Goal: Check status: Check status

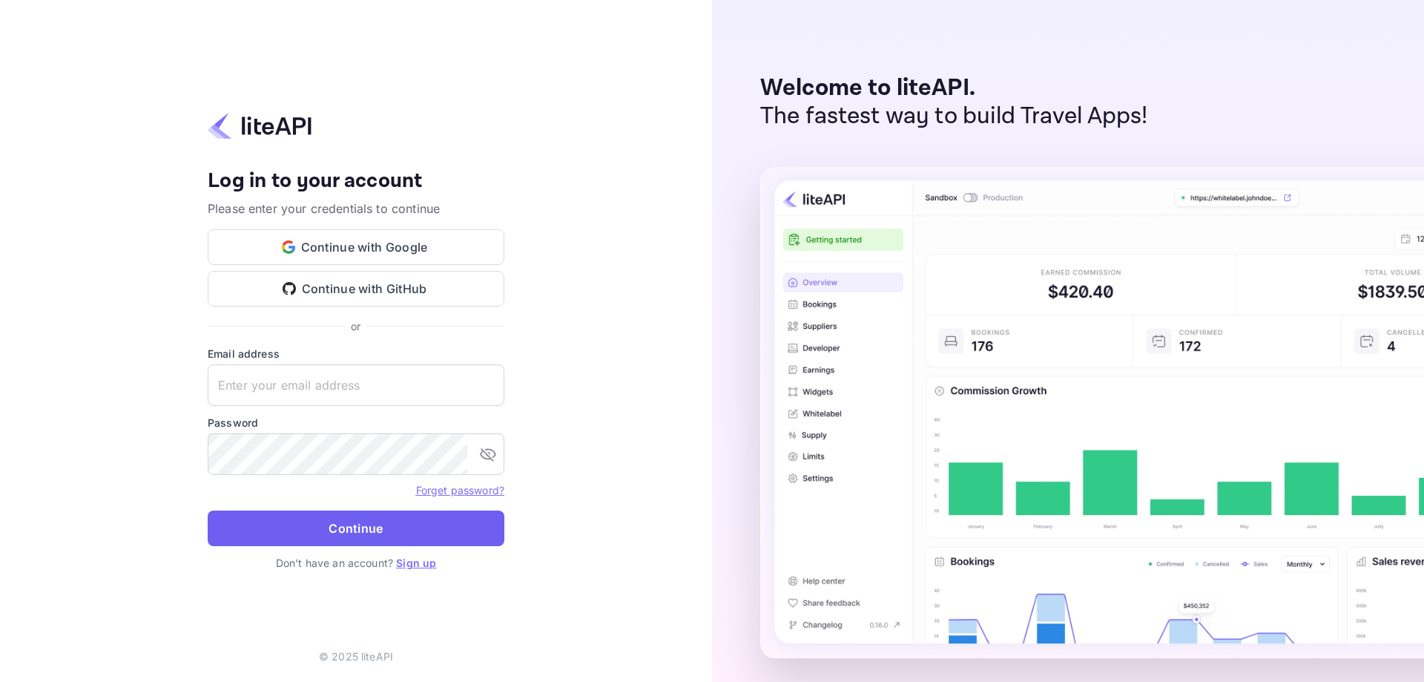
type input "[EMAIL_ADDRESS][DOMAIN_NAME]"
click at [331, 524] on button "Continue" at bounding box center [356, 528] width 297 height 36
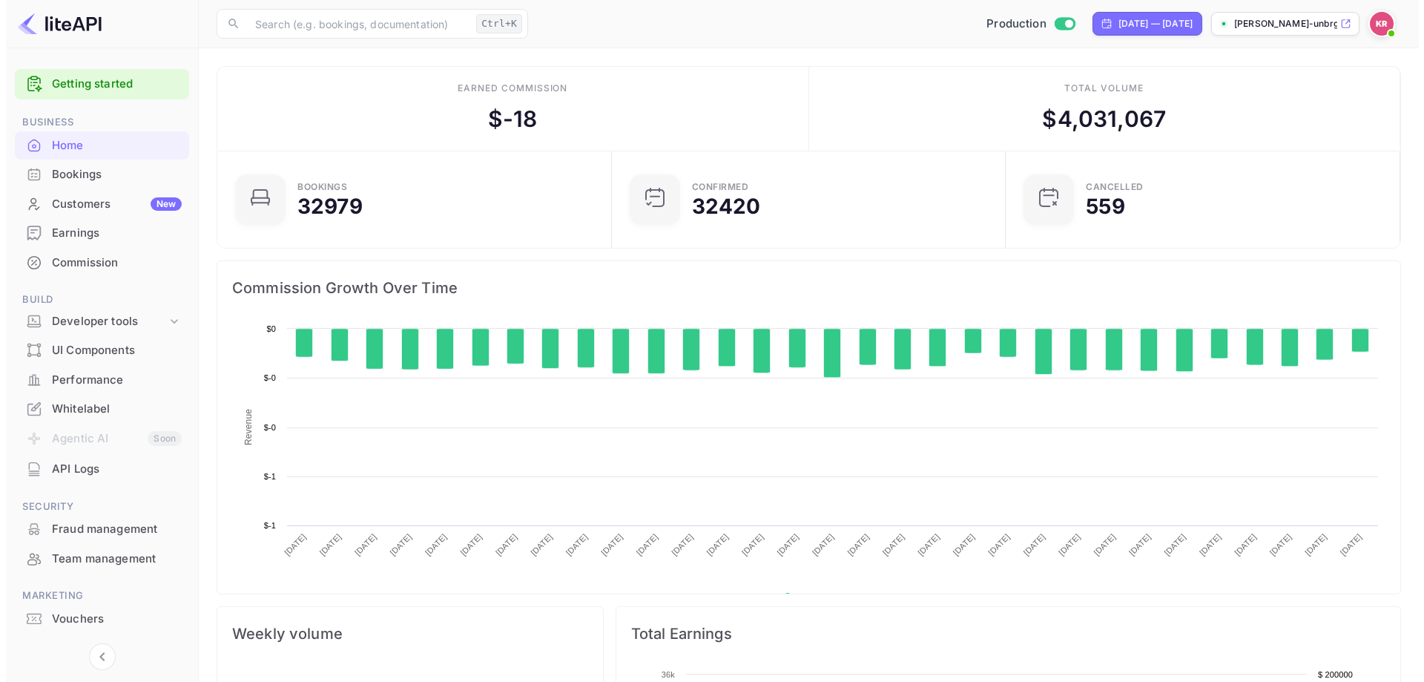
scroll to position [230, 374]
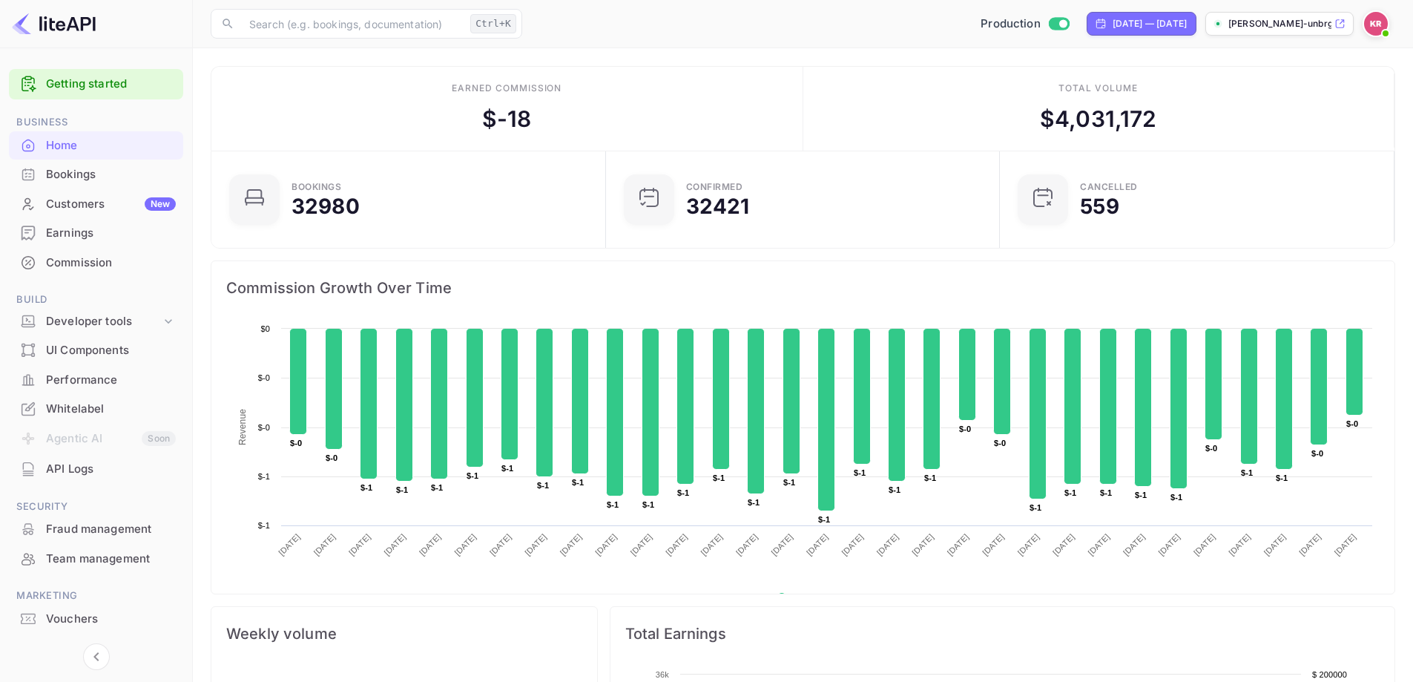
click at [128, 171] on div "Bookings" at bounding box center [111, 174] width 130 height 17
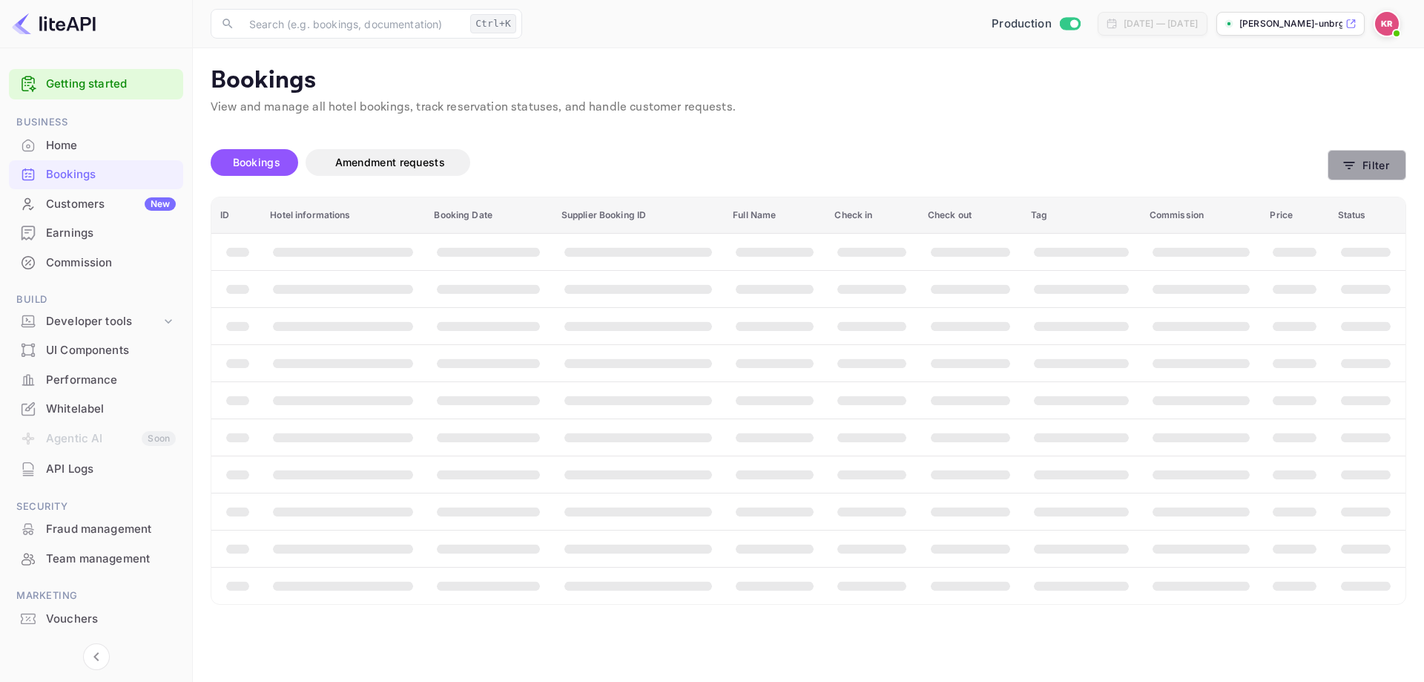
click at [1345, 156] on button "Filter" at bounding box center [1366, 165] width 79 height 30
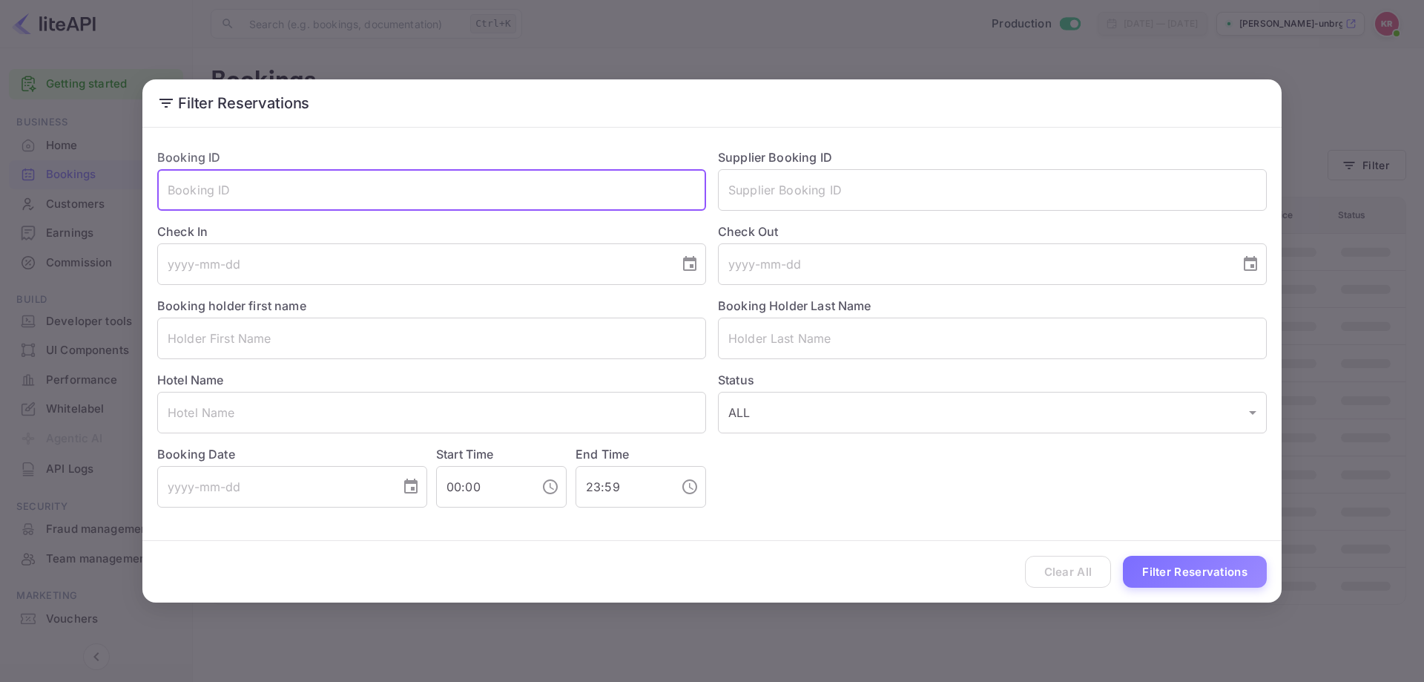
paste input "0mEOwM7jy"
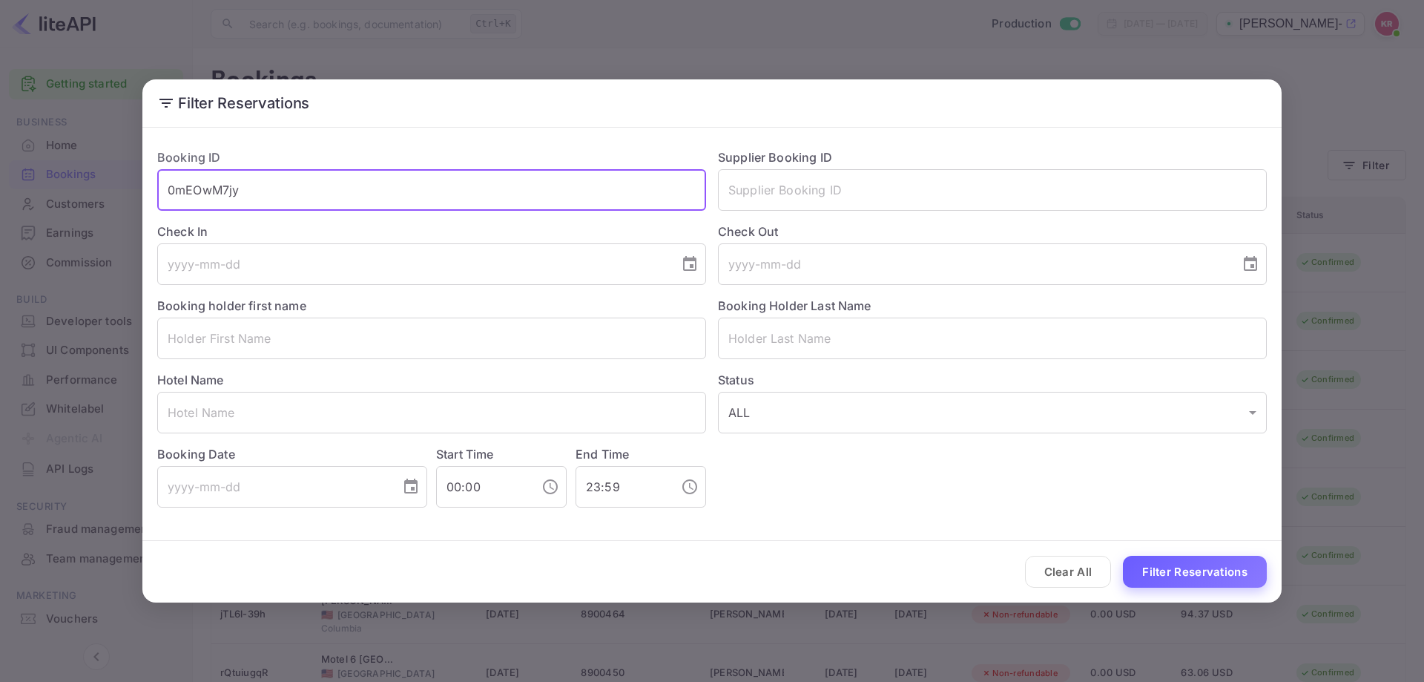
type input "0mEOwM7jy"
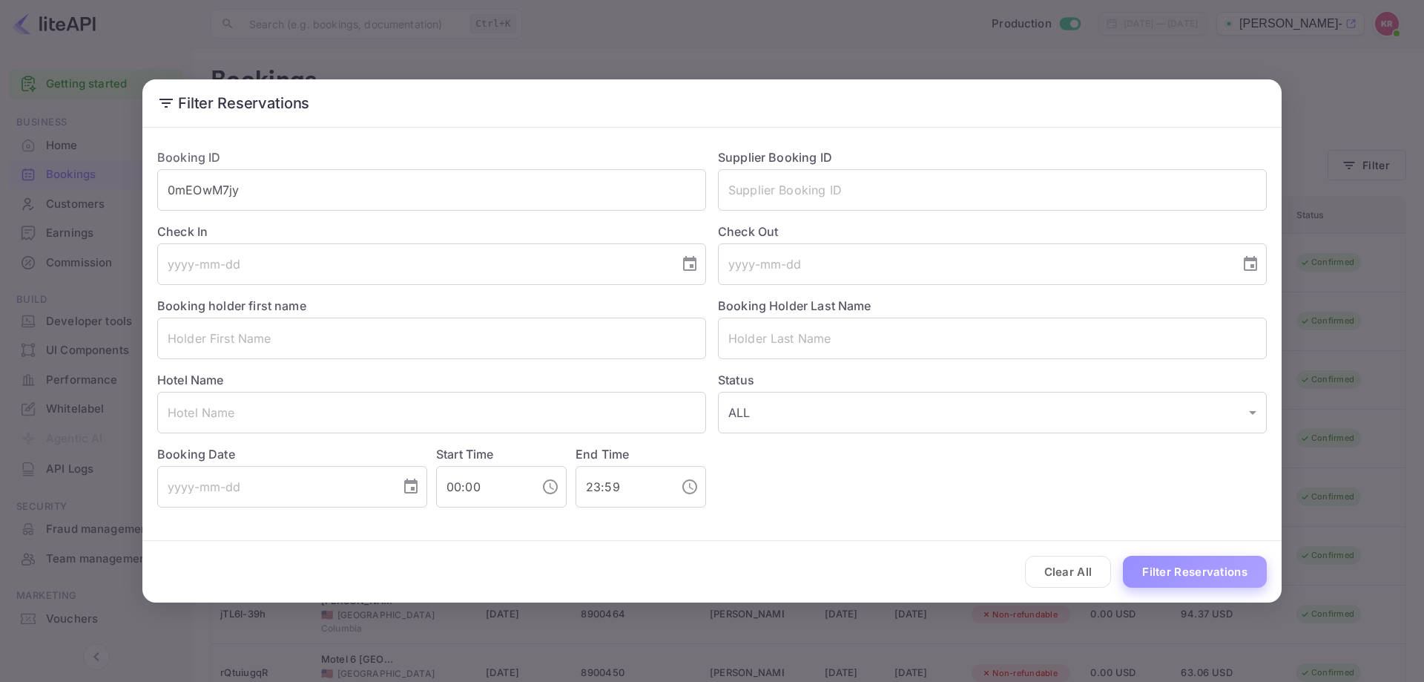
click at [1151, 574] on button "Filter Reservations" at bounding box center [1195, 571] width 144 height 32
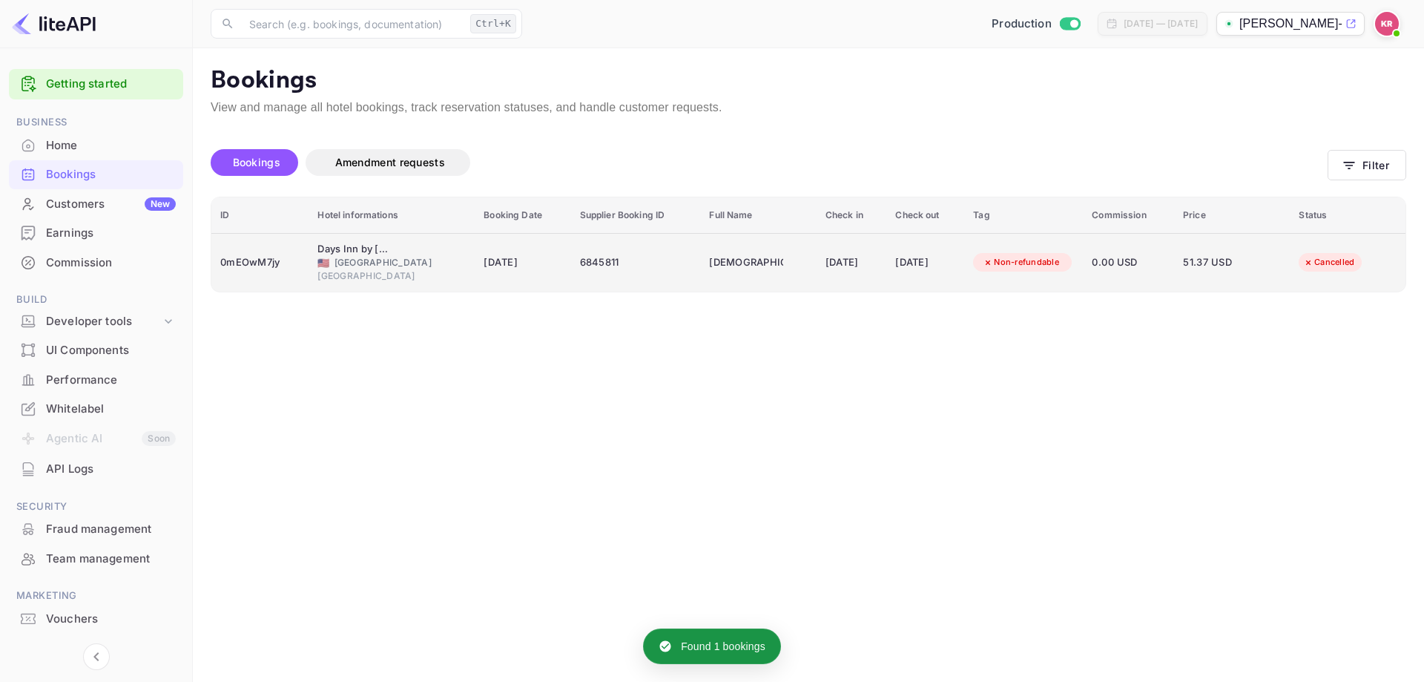
click at [1332, 251] on div "Cancelled" at bounding box center [1334, 263] width 73 height 24
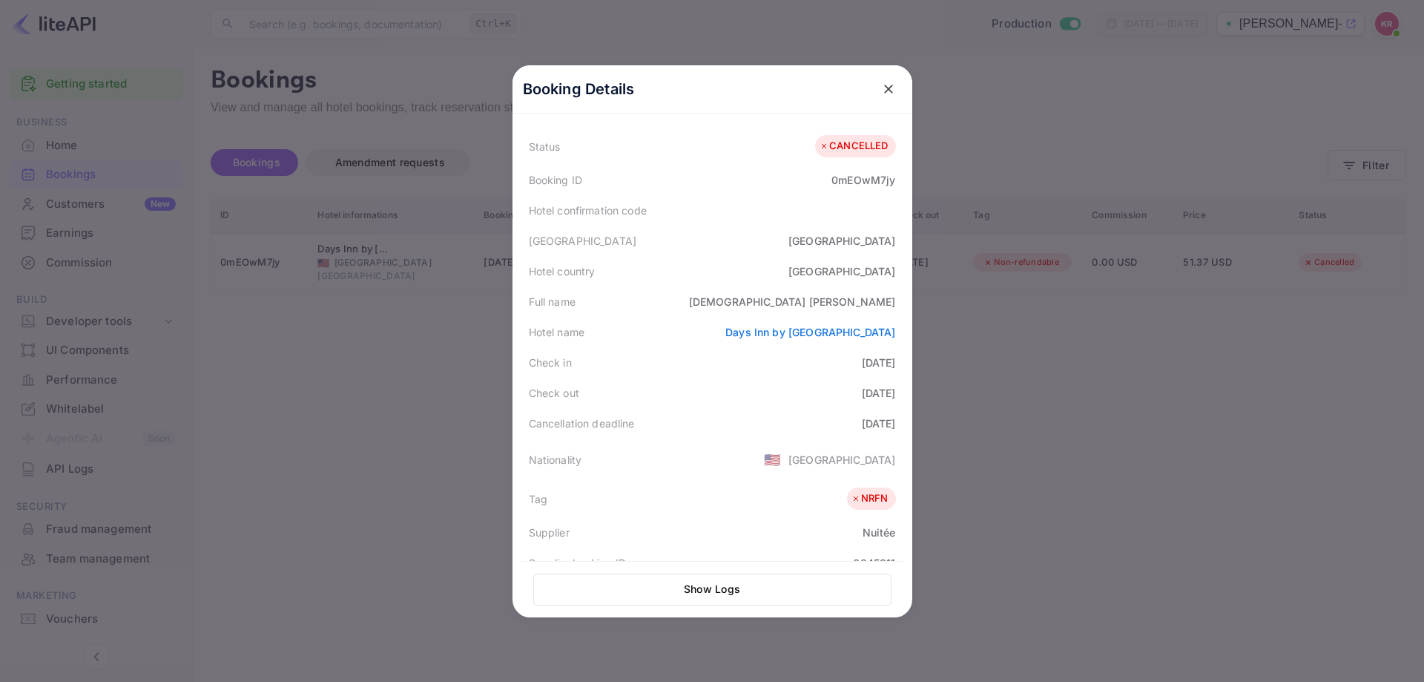
scroll to position [113, 0]
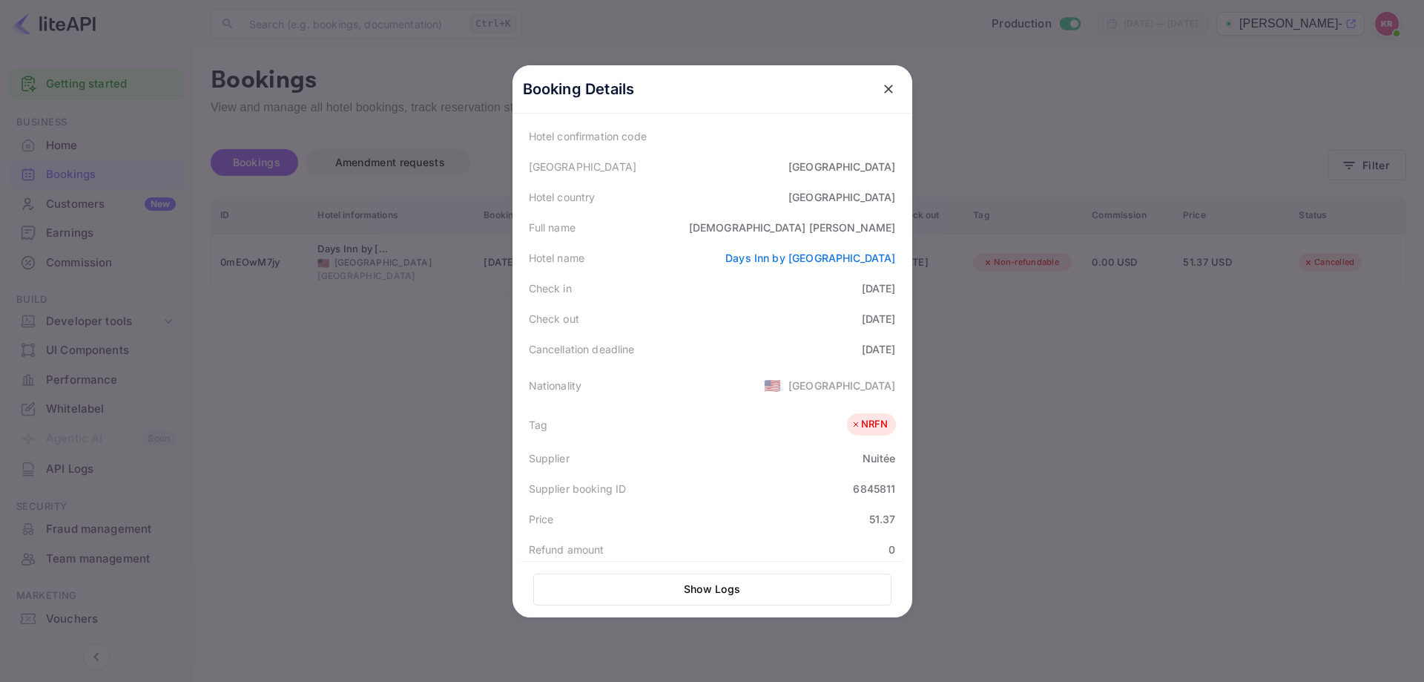
drag, startPoint x: 523, startPoint y: 347, endPoint x: 891, endPoint y: 349, distance: 368.6
click at [891, 349] on div "Cancellation deadline [DATE]" at bounding box center [712, 349] width 382 height 30
click at [875, 93] on button "close" at bounding box center [888, 89] width 27 height 27
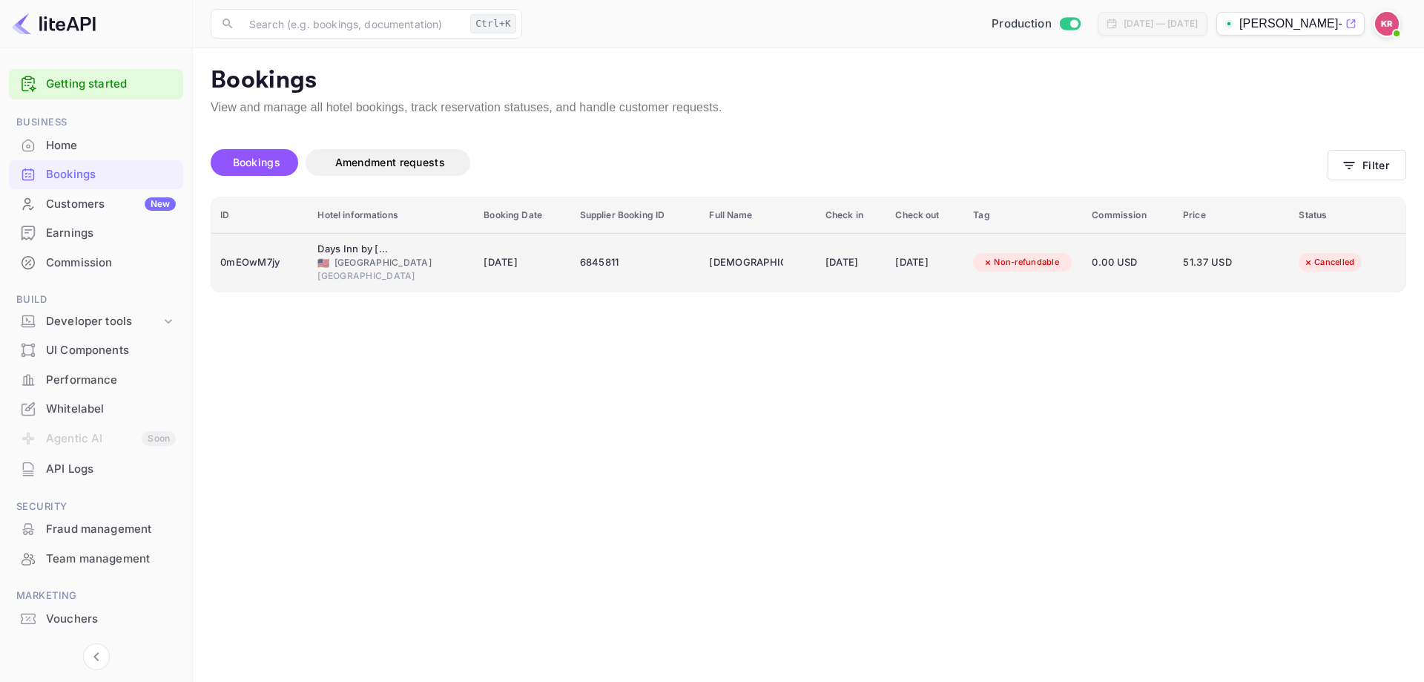
click at [997, 260] on div "Non-refundable" at bounding box center [1021, 262] width 96 height 19
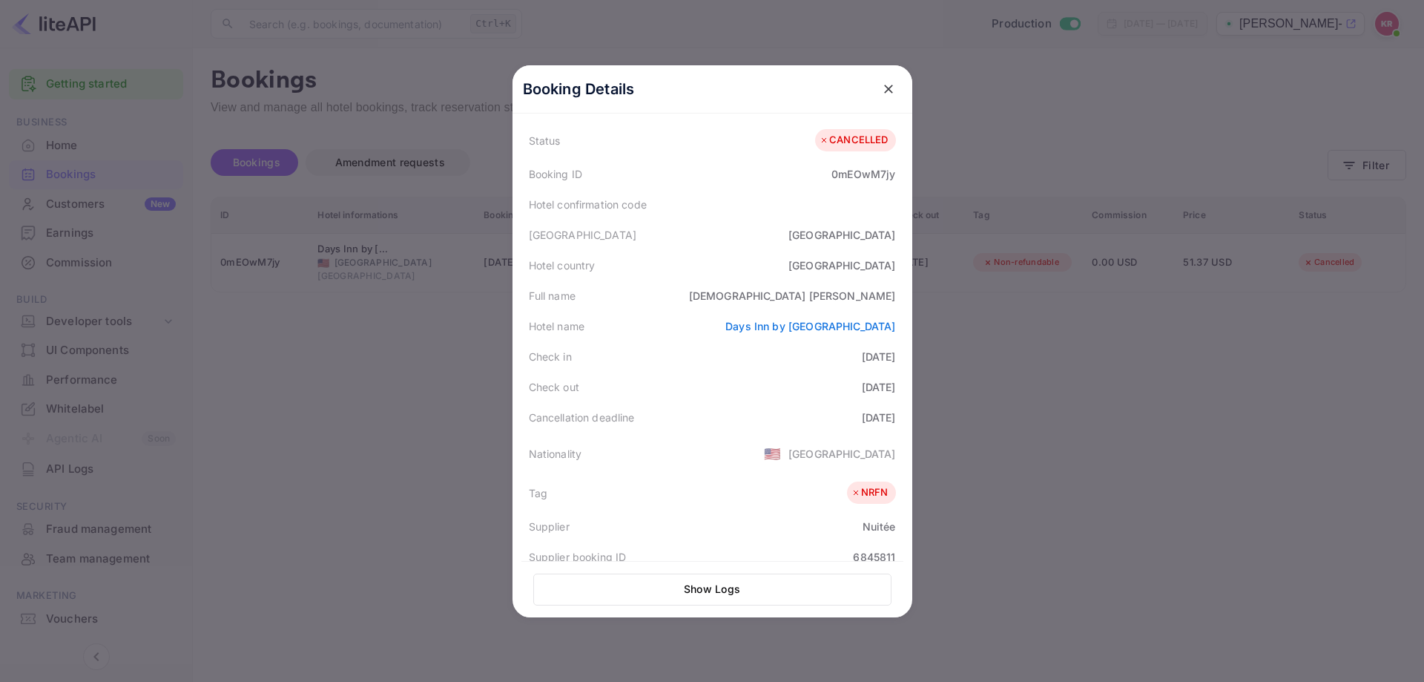
scroll to position [39, 0]
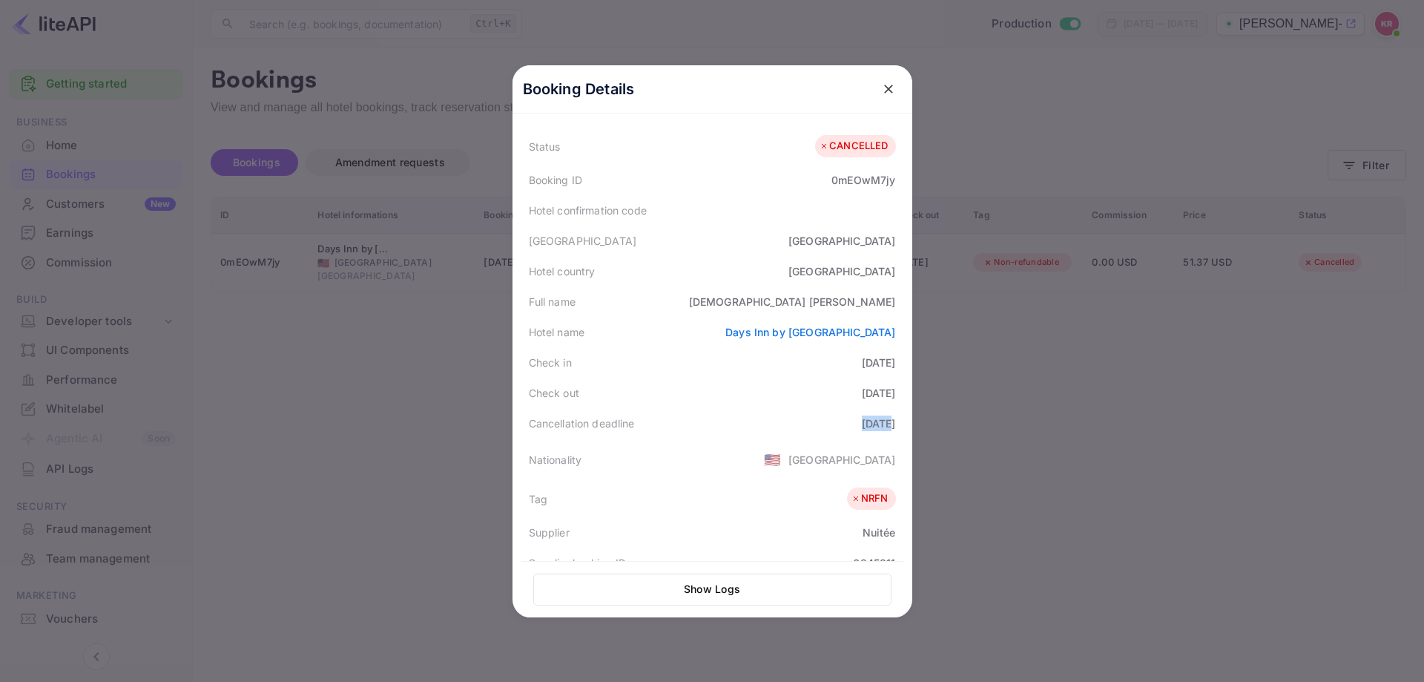
drag, startPoint x: 857, startPoint y: 426, endPoint x: 820, endPoint y: 435, distance: 38.0
click at [820, 435] on div "Cancellation deadline [DATE]" at bounding box center [712, 423] width 382 height 30
click at [781, 446] on span "🇺🇸" at bounding box center [772, 459] width 17 height 27
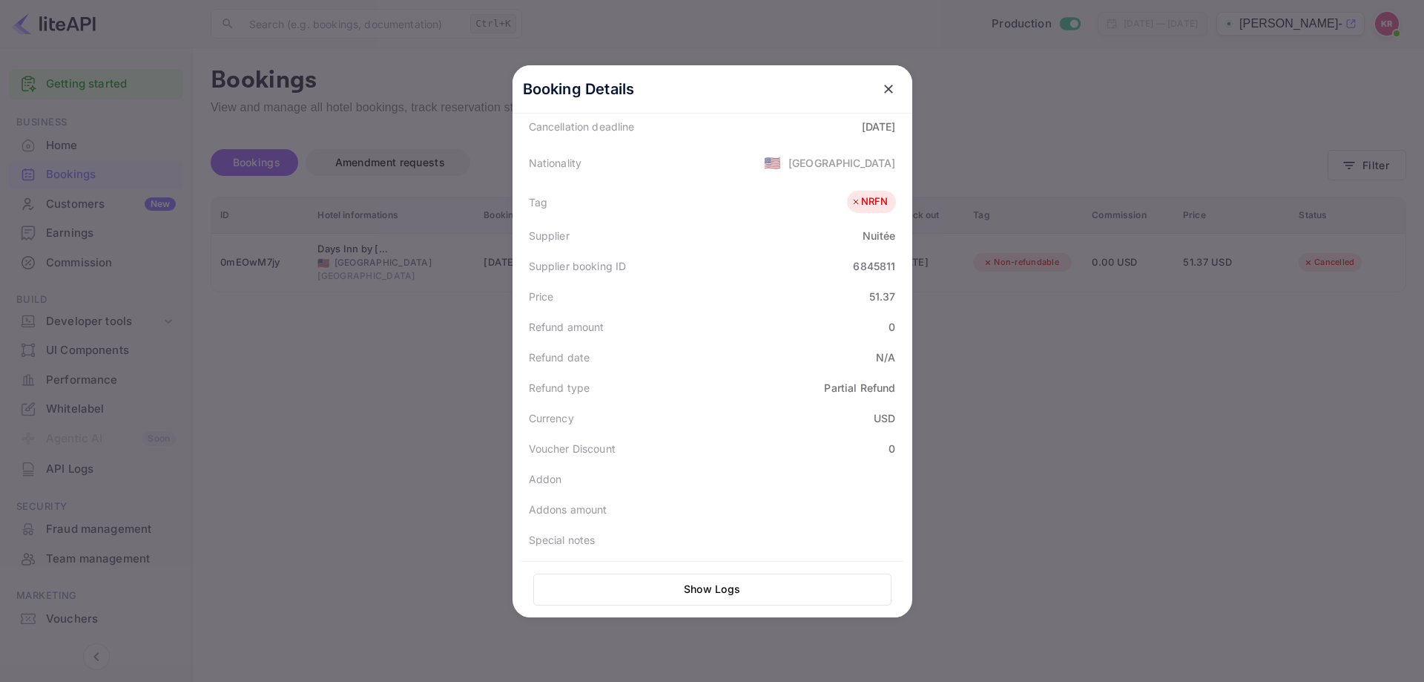
scroll to position [0, 0]
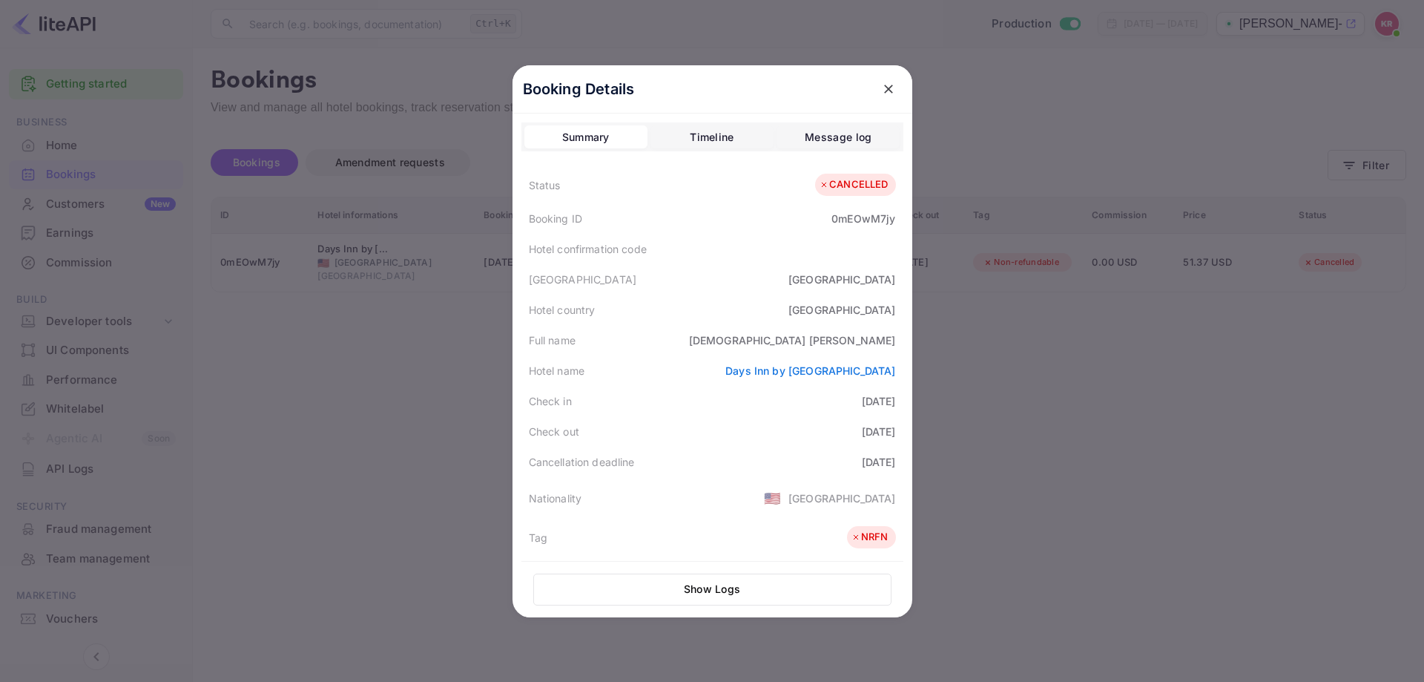
click at [728, 145] on div "Timeline" at bounding box center [712, 137] width 44 height 18
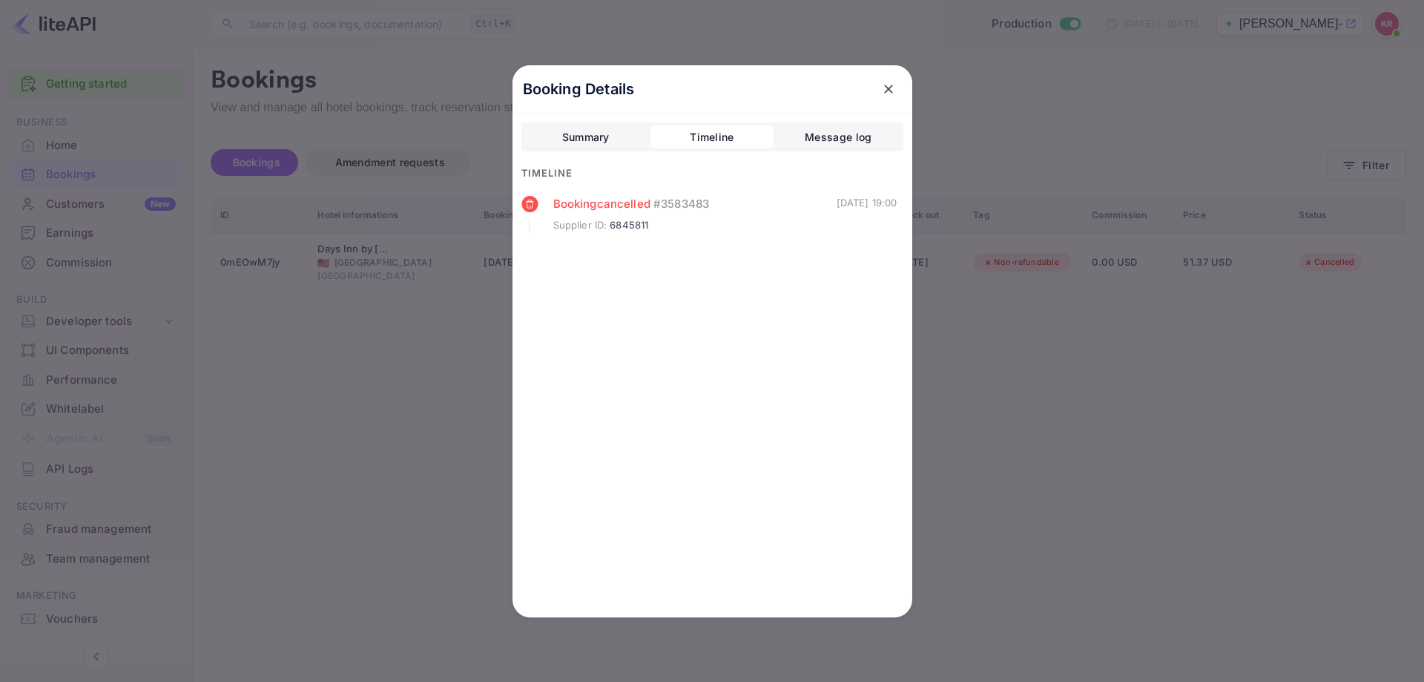
drag, startPoint x: 811, startPoint y: 200, endPoint x: 902, endPoint y: 200, distance: 91.2
click at [902, 200] on div "Booking cancelled # 3583483 Supplier ID : 6845811 [DATE] 19:00" at bounding box center [712, 231] width 382 height 70
click at [880, 97] on button "close" at bounding box center [888, 89] width 27 height 27
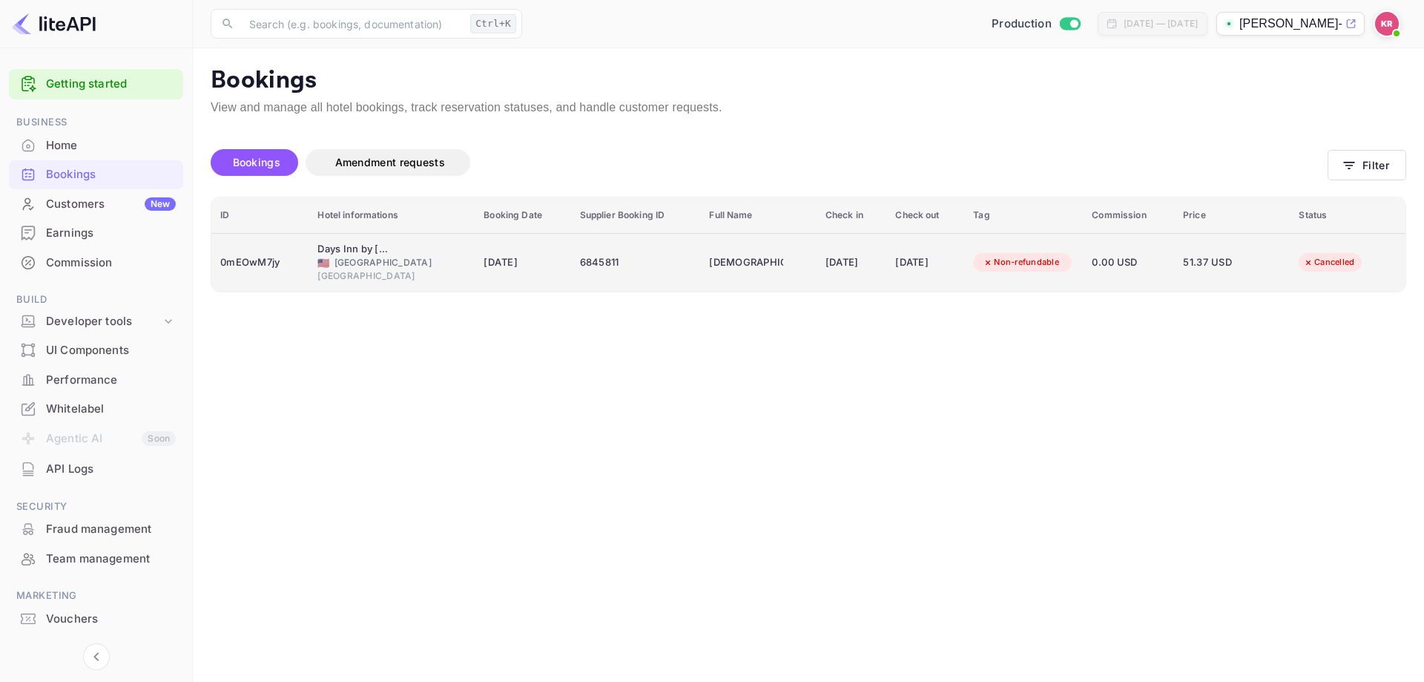
click at [887, 260] on td "[DATE]" at bounding box center [851, 262] width 70 height 59
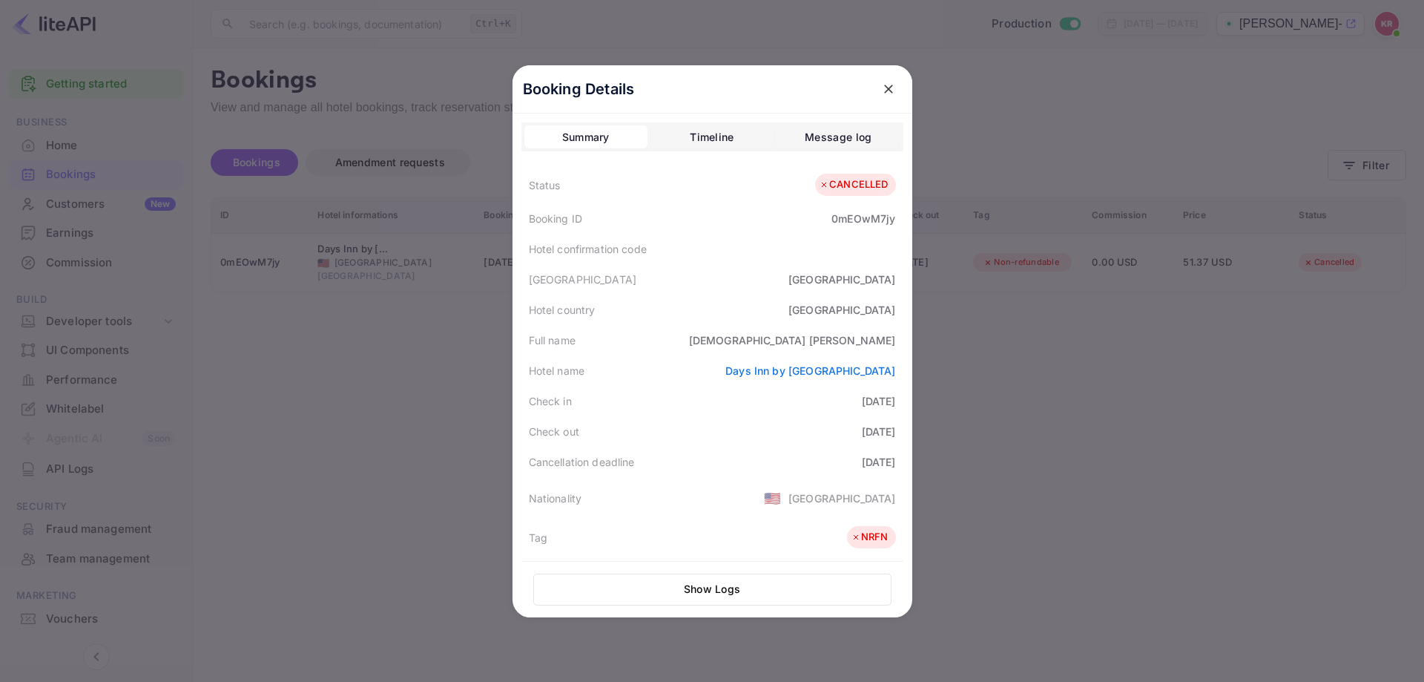
click at [723, 139] on div "Timeline" at bounding box center [712, 137] width 44 height 18
